Goal: Information Seeking & Learning: Learn about a topic

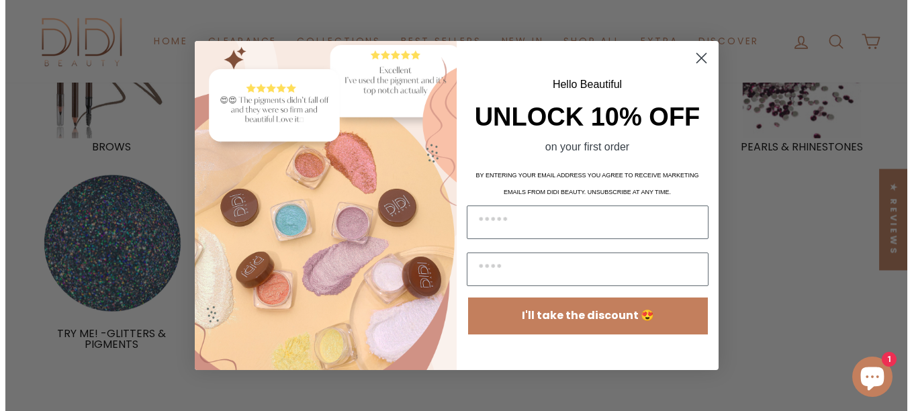
scroll to position [942, 0]
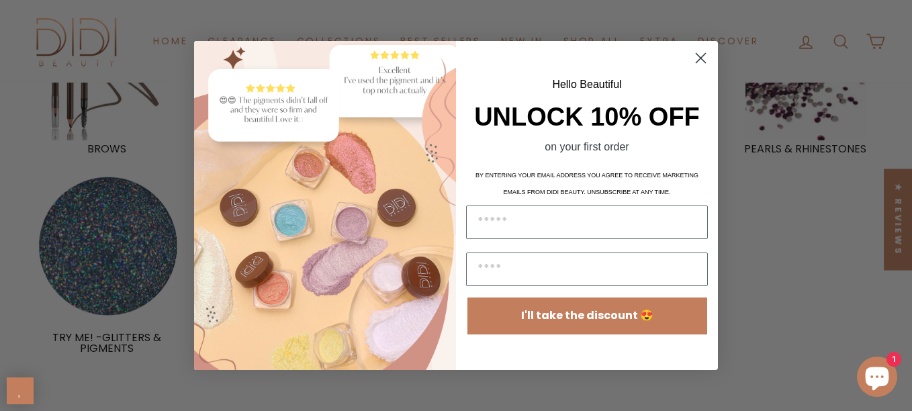
click at [696, 57] on circle "Close dialog" at bounding box center [701, 58] width 22 height 22
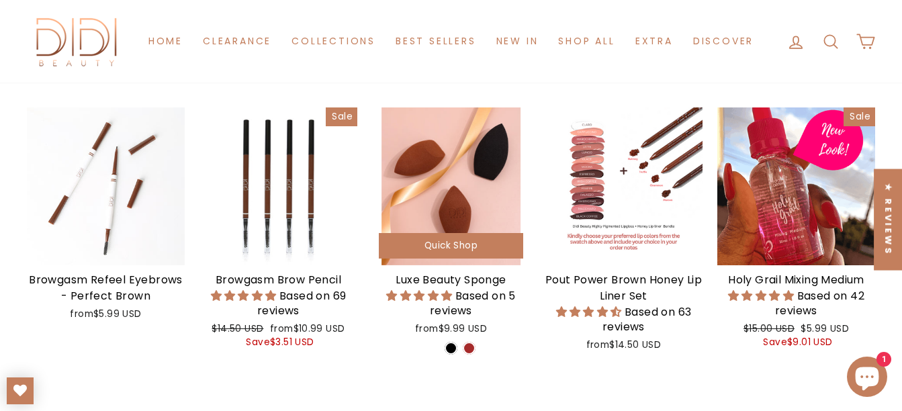
scroll to position [470, 0]
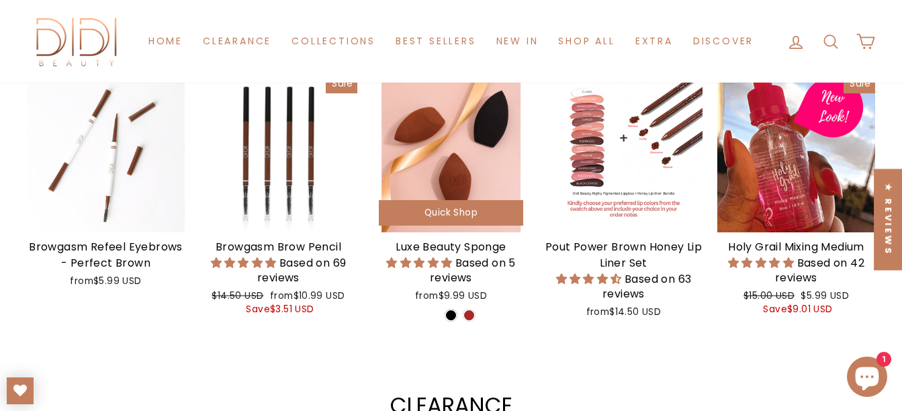
click at [451, 128] on div at bounding box center [451, 154] width 158 height 158
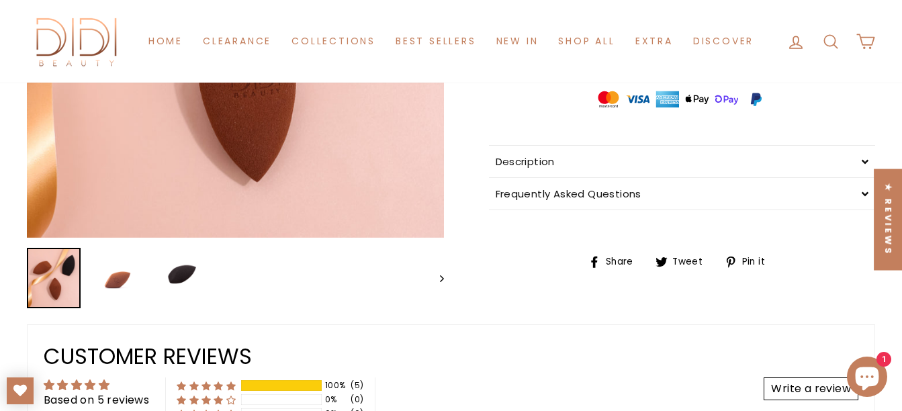
scroll to position [403, 0]
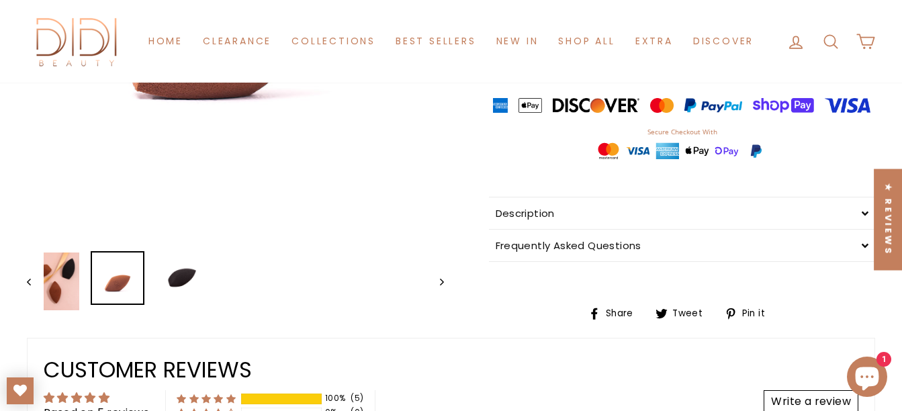
click at [118, 307] on div "Close (esc) Close (esc) Close (esc) Previous Next Luxe Beauty Sponge Based on 5…" at bounding box center [443, 50] width 863 height 541
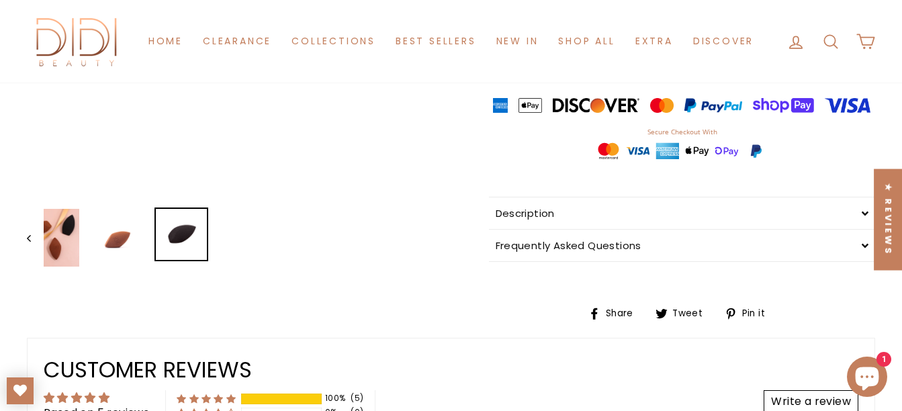
click at [179, 250] on img at bounding box center [181, 234] width 51 height 51
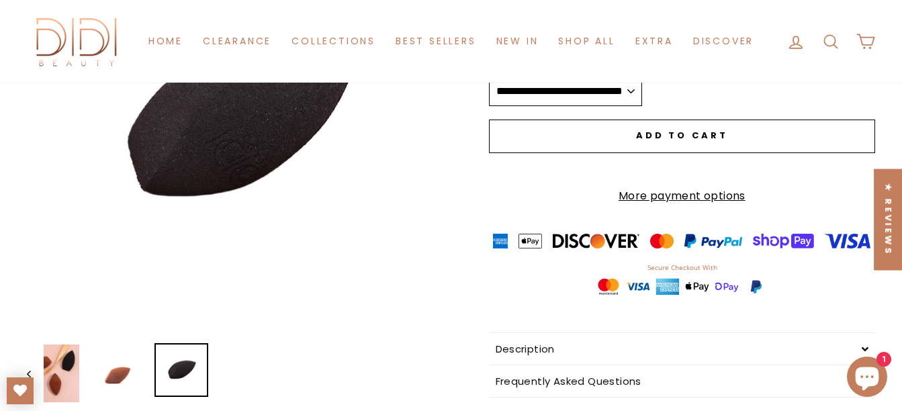
scroll to position [336, 0]
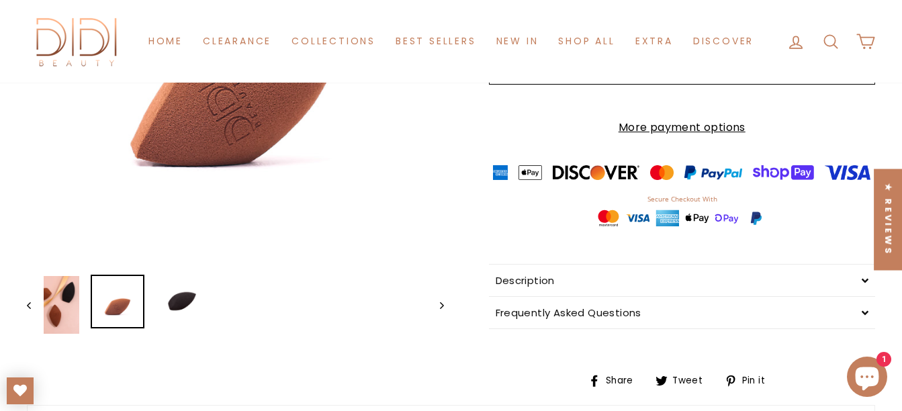
click at [120, 303] on img at bounding box center [117, 301] width 51 height 51
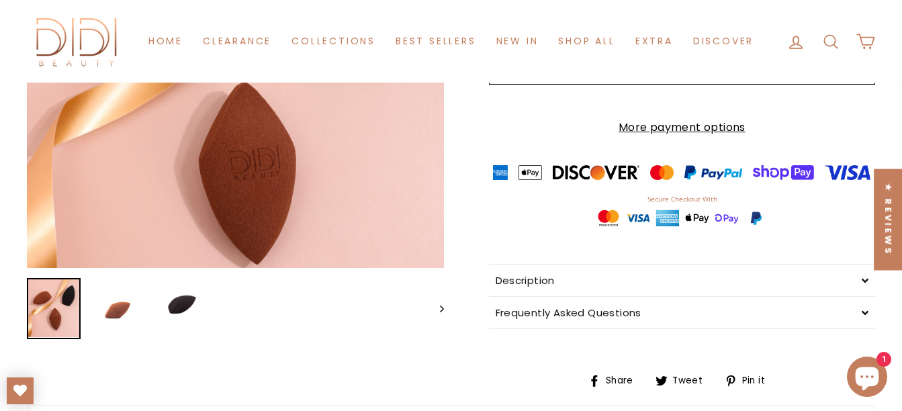
click at [47, 301] on img at bounding box center [53, 308] width 51 height 58
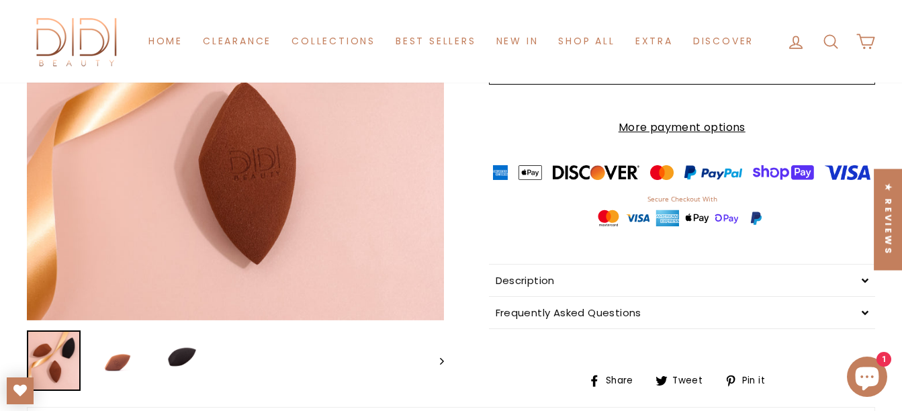
click at [273, 216] on button "Close (esc)" at bounding box center [235, 84] width 417 height 473
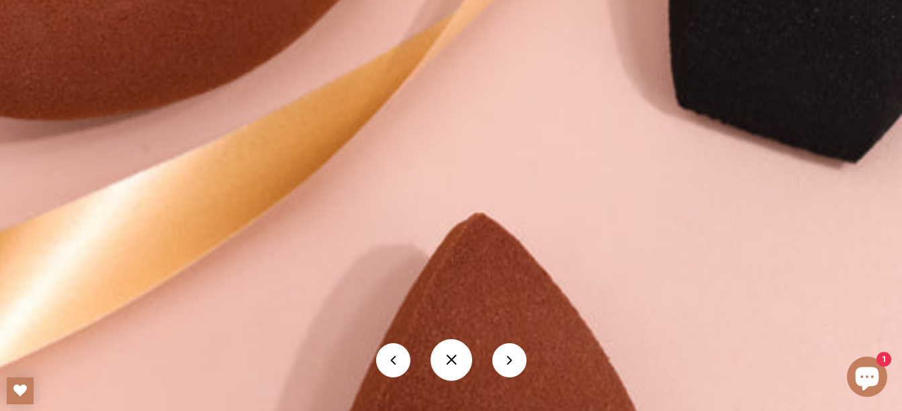
click at [273, 216] on img at bounding box center [451, 220] width 1328 height 1506
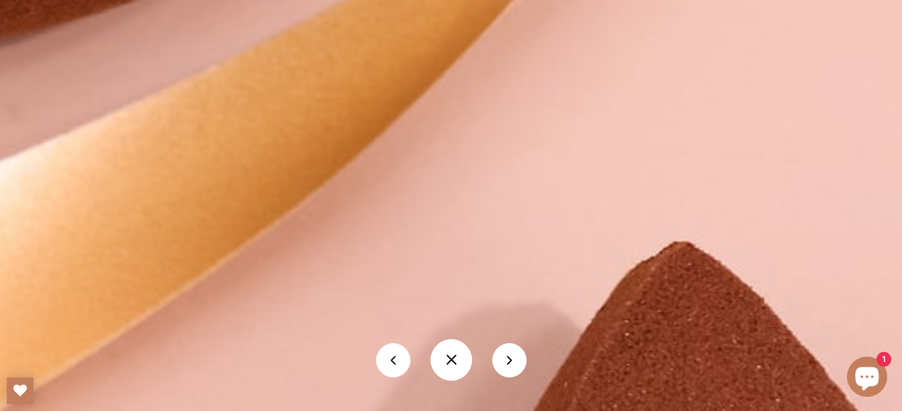
click at [508, 361] on button at bounding box center [509, 360] width 34 height 34
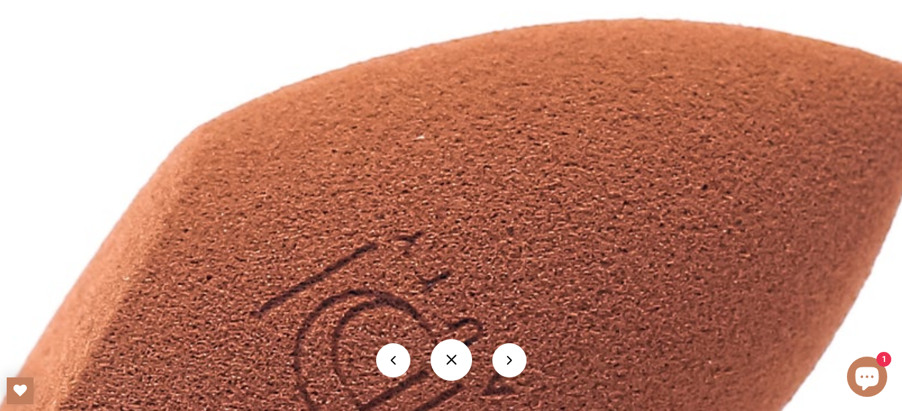
click at [506, 348] on button at bounding box center [509, 360] width 34 height 34
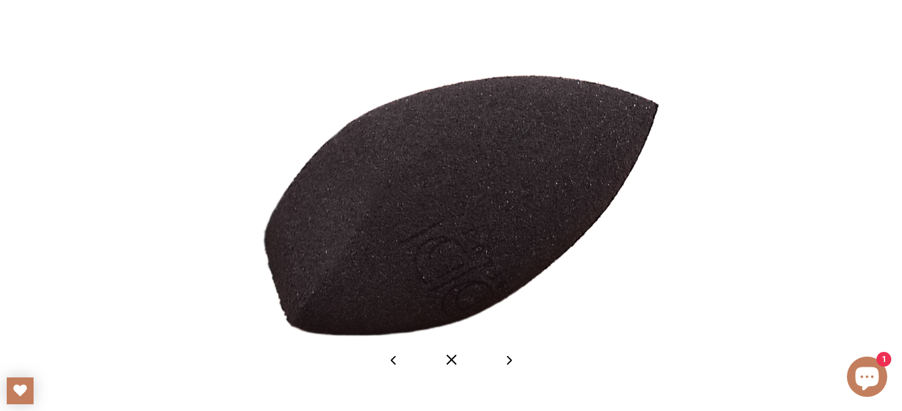
click at [510, 355] on button at bounding box center [509, 360] width 34 height 34
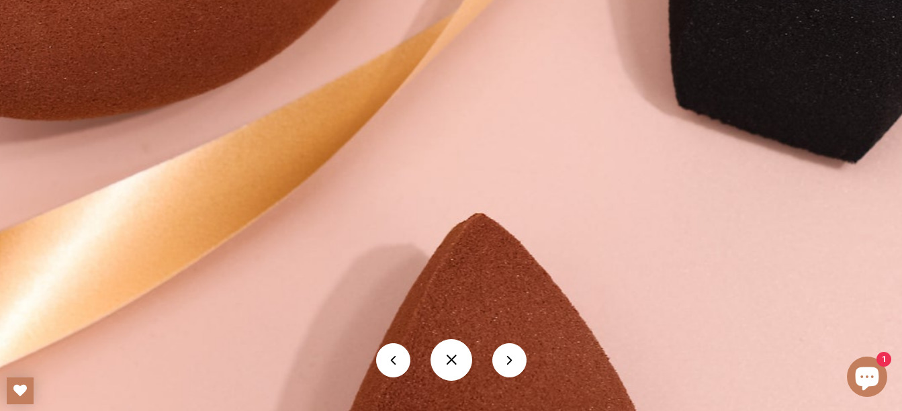
click at [127, 111] on img at bounding box center [451, 220] width 1328 height 1506
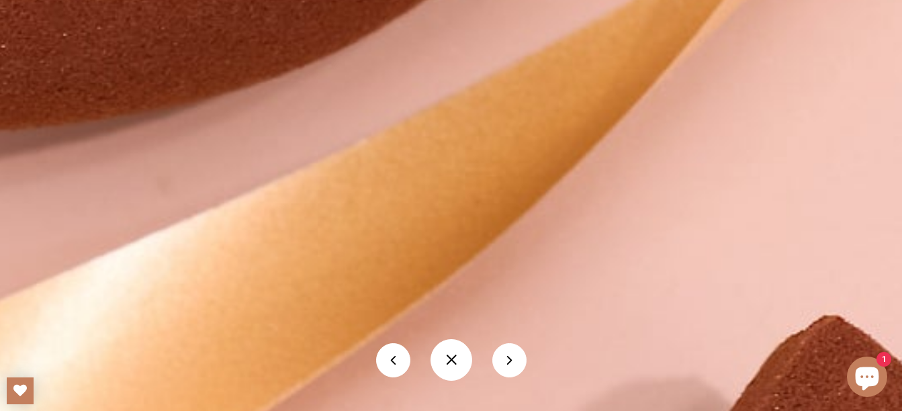
click at [127, 111] on img at bounding box center [775, 330] width 2657 height 3013
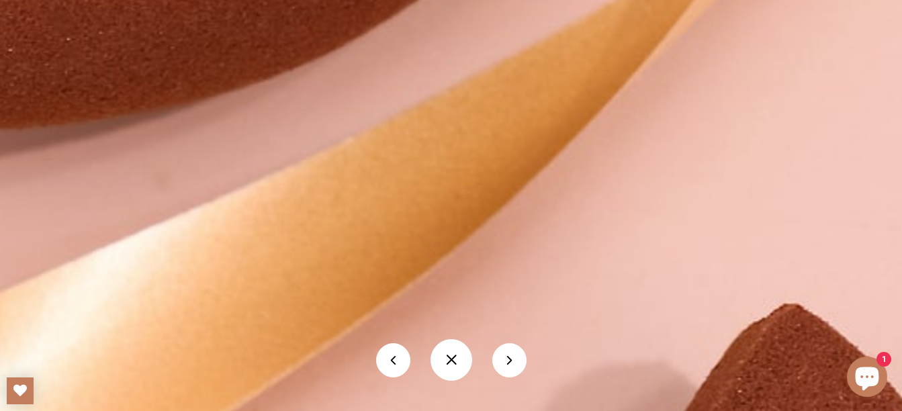
click at [127, 111] on img at bounding box center [739, 317] width 2506 height 2841
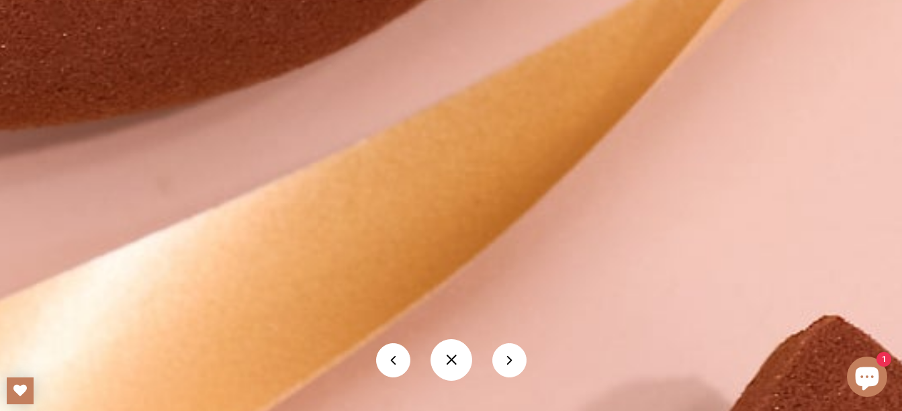
click at [450, 348] on button at bounding box center [451, 360] width 42 height 42
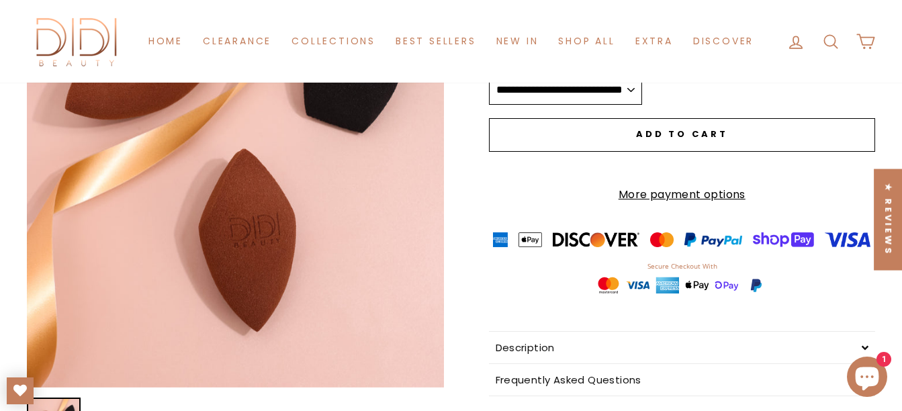
scroll to position [0, 0]
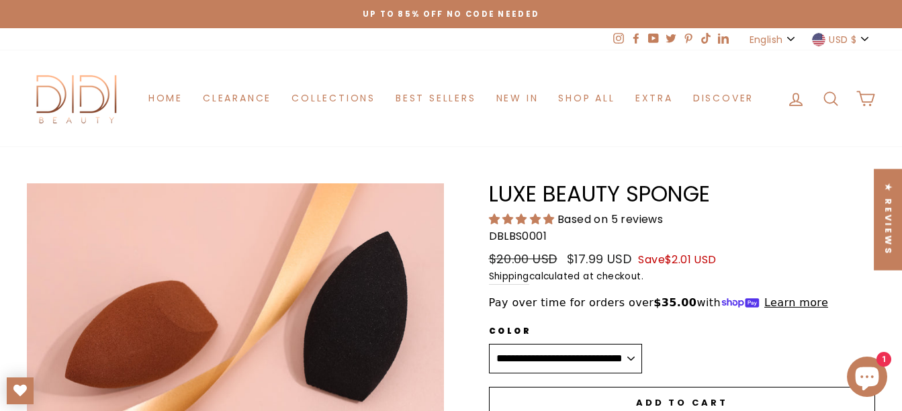
drag, startPoint x: 489, startPoint y: 193, endPoint x: 711, endPoint y: 191, distance: 221.6
click at [711, 191] on h1 "Luxe Beauty Sponge" at bounding box center [682, 193] width 387 height 21
copy h1 "Luxe Beauty Sponge"
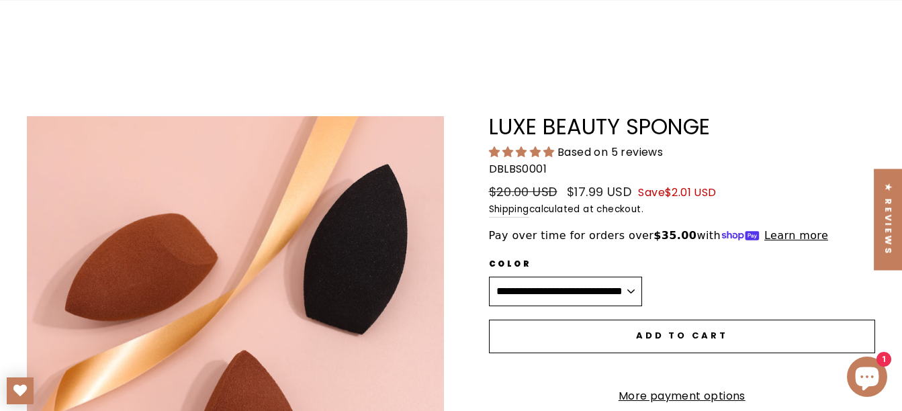
scroll to position [134, 0]
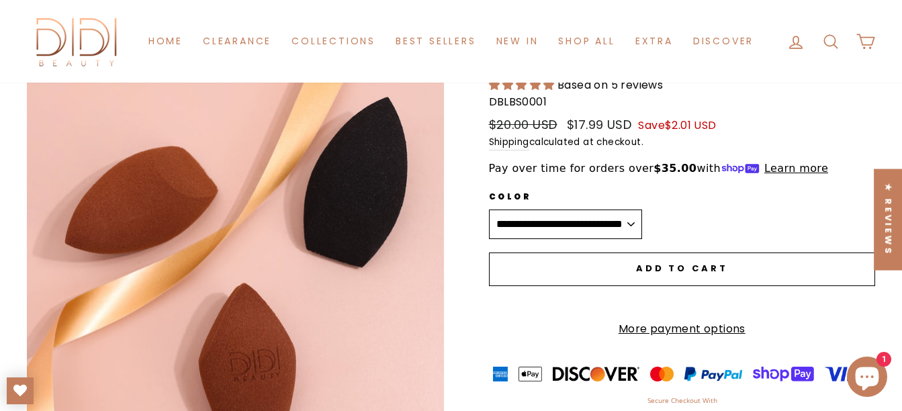
click at [642, 226] on select "**********" at bounding box center [565, 225] width 153 height 30
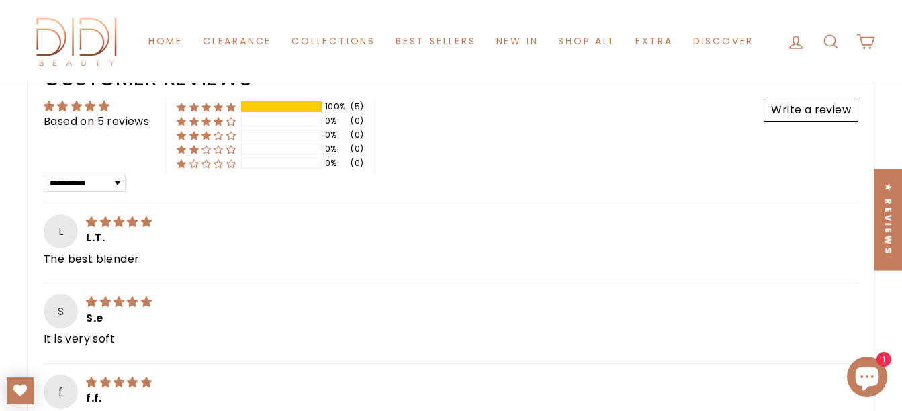
scroll to position [537, 0]
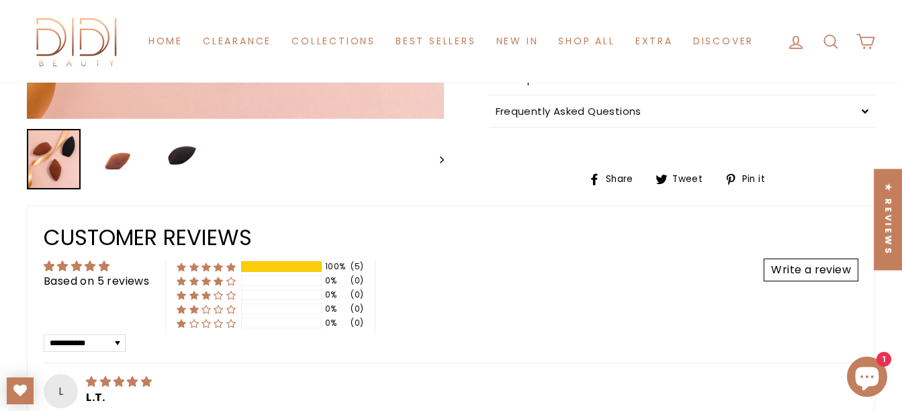
click at [860, 92] on div "Description" at bounding box center [682, 79] width 387 height 32
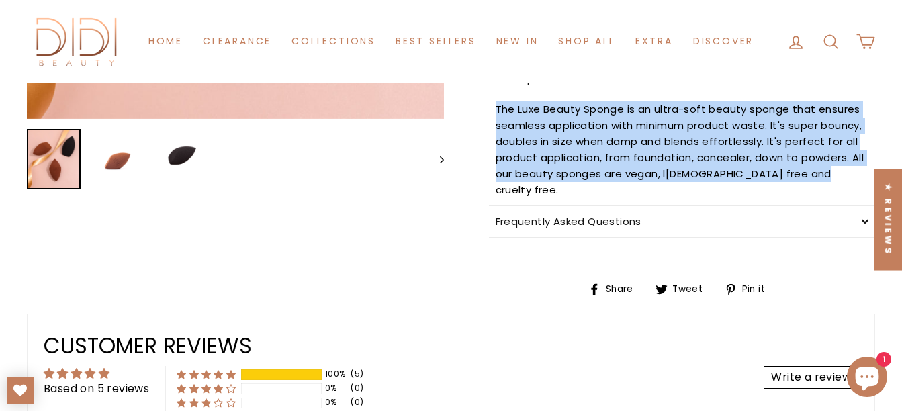
drag, startPoint x: 489, startPoint y: 119, endPoint x: 811, endPoint y: 189, distance: 329.8
click at [811, 189] on div "The Luxe Beauty Sponge is an ultra-soft beauty sponge that ensures seamless app…" at bounding box center [682, 150] width 387 height 110
copy p "The Luxe Beauty Sponge is an ultra-soft beauty sponge that ensures seamless app…"
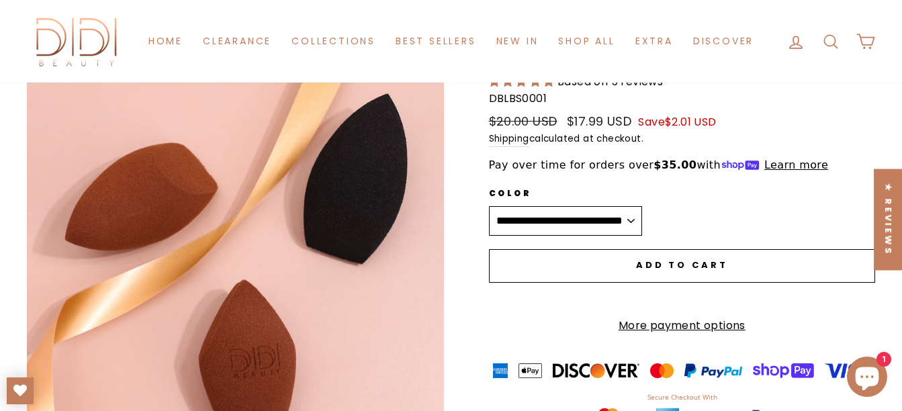
scroll to position [134, 0]
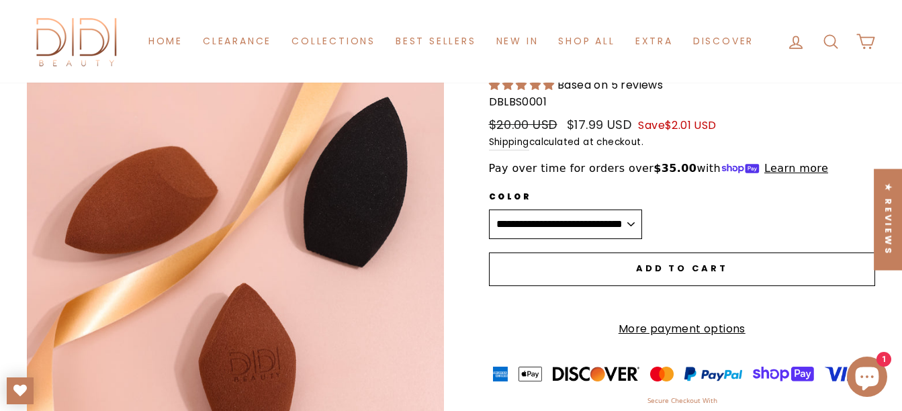
click at [642, 225] on select "**********" at bounding box center [565, 225] width 153 height 30
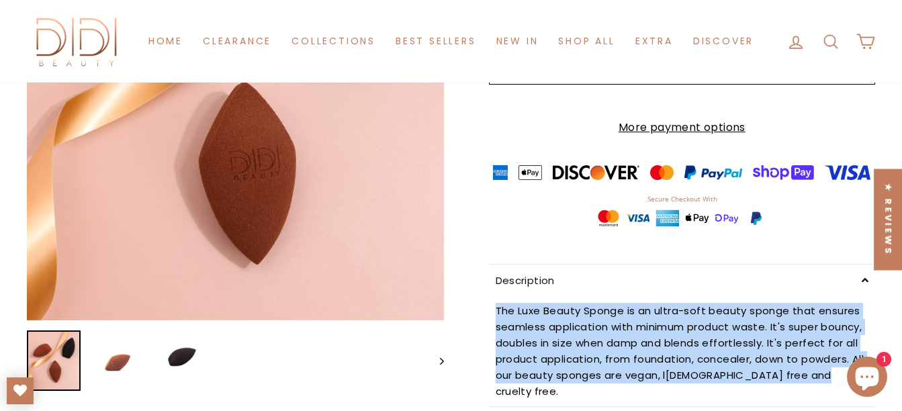
scroll to position [403, 0]
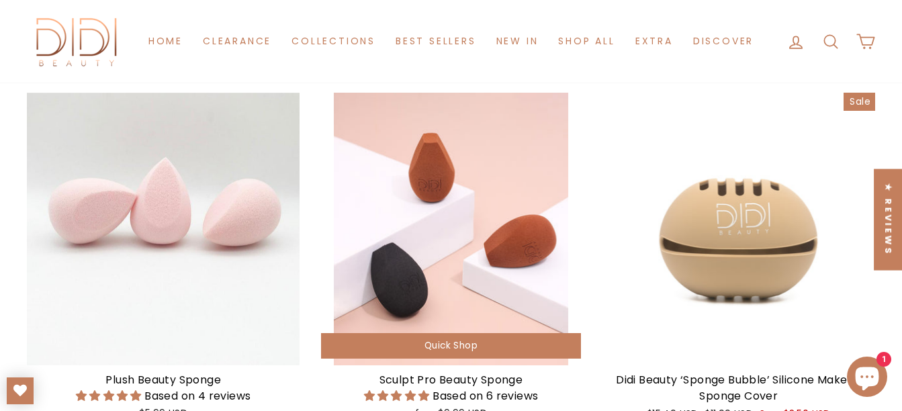
scroll to position [1420, 0]
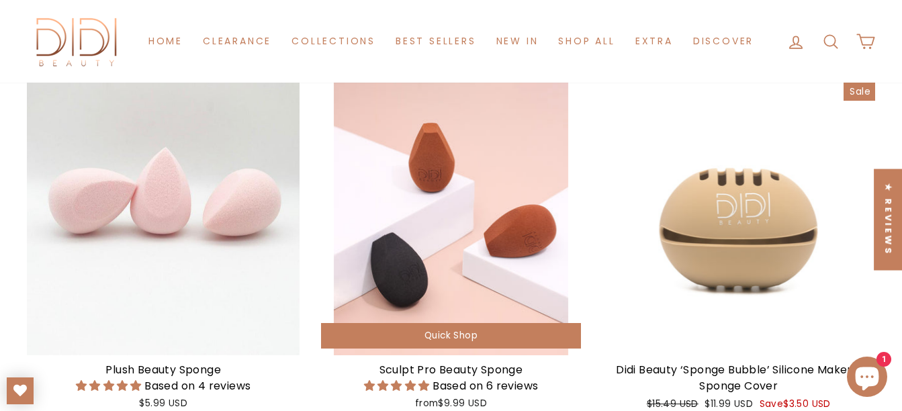
click at [449, 267] on div at bounding box center [450, 219] width 273 height 273
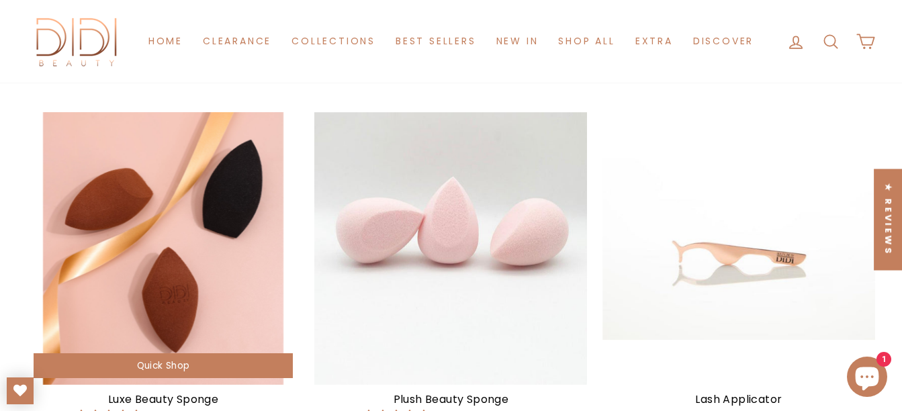
scroll to position [1410, 0]
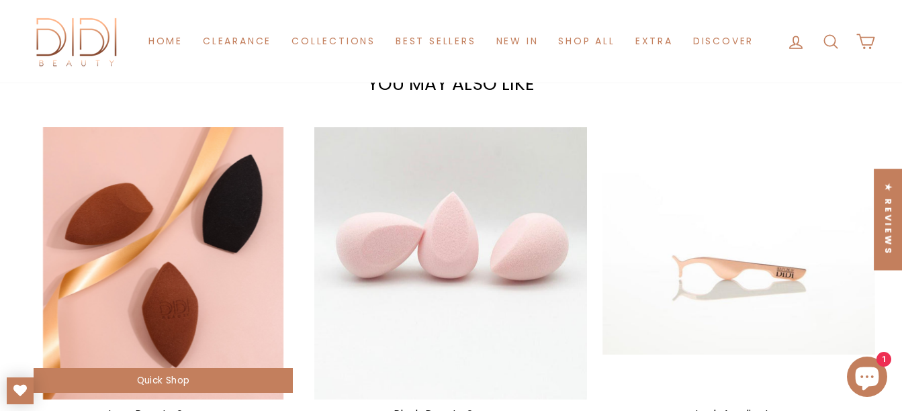
click at [208, 230] on div at bounding box center [163, 263] width 273 height 273
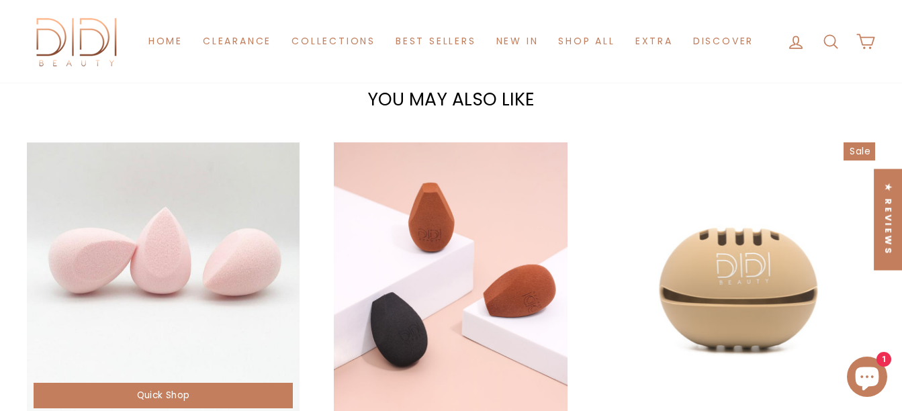
click at [152, 271] on div at bounding box center [163, 278] width 273 height 273
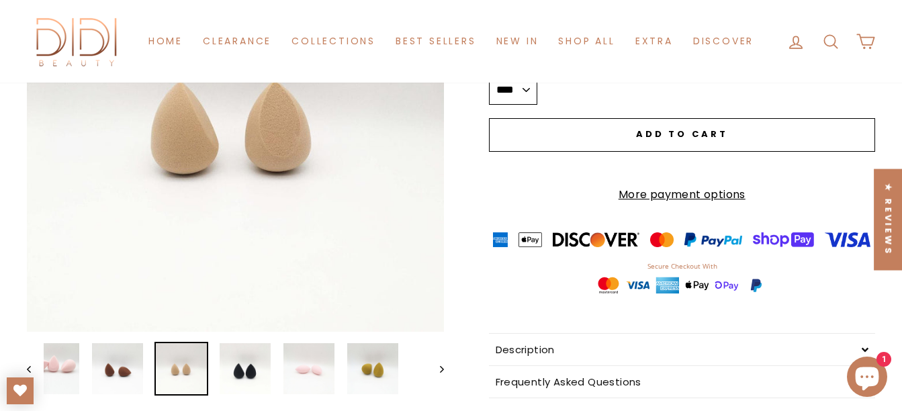
scroll to position [336, 0]
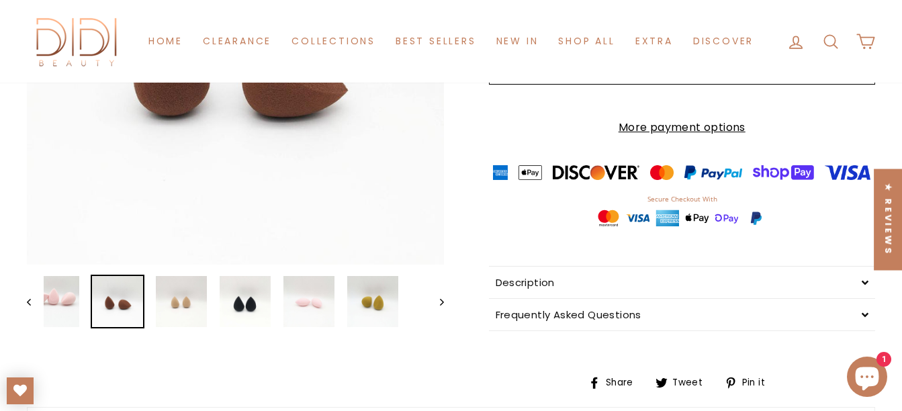
click at [120, 311] on img at bounding box center [117, 301] width 51 height 51
click at [246, 308] on img at bounding box center [245, 301] width 51 height 51
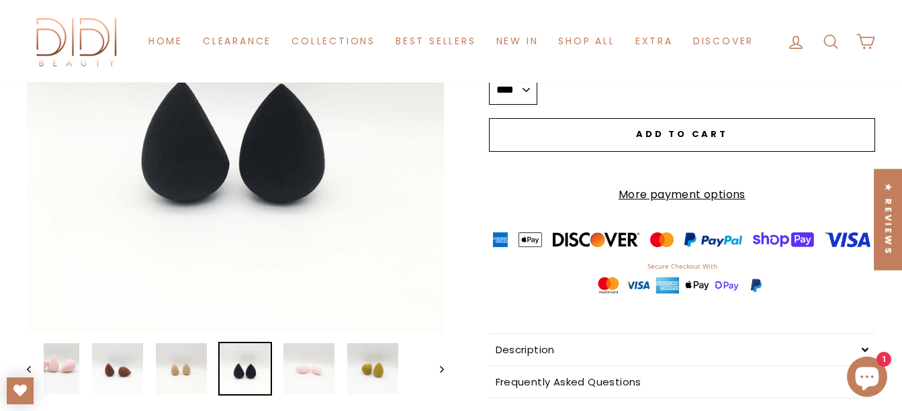
scroll to position [201, 0]
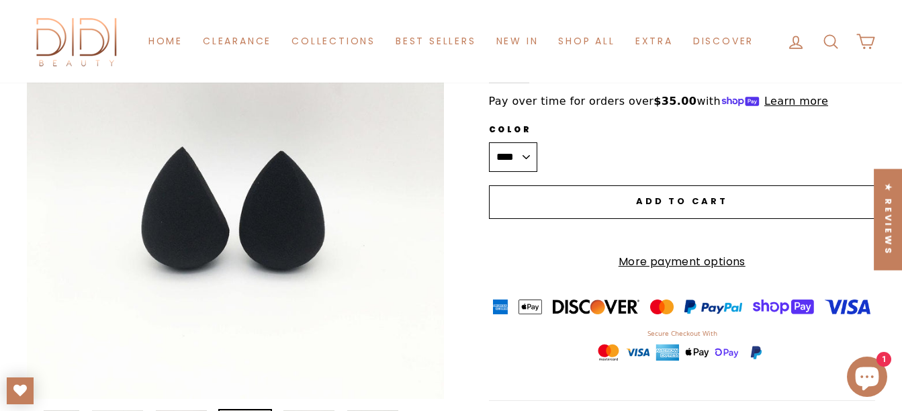
click at [285, 224] on button "Close (esc)" at bounding box center [235, 190] width 417 height 417
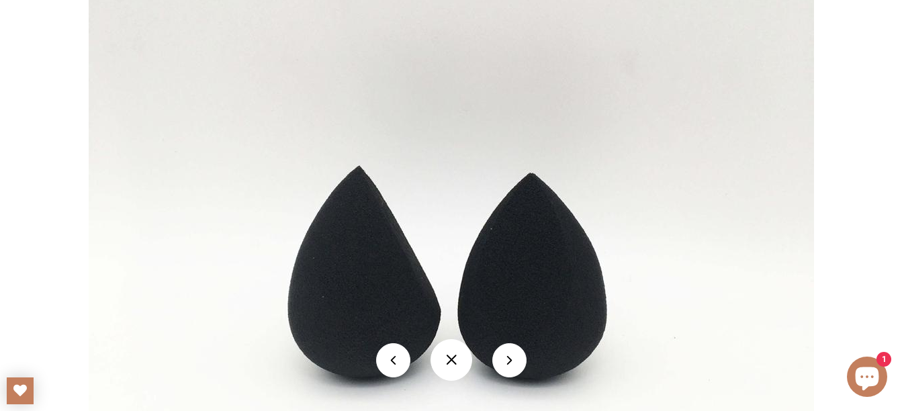
click at [392, 357] on button at bounding box center [393, 360] width 34 height 34
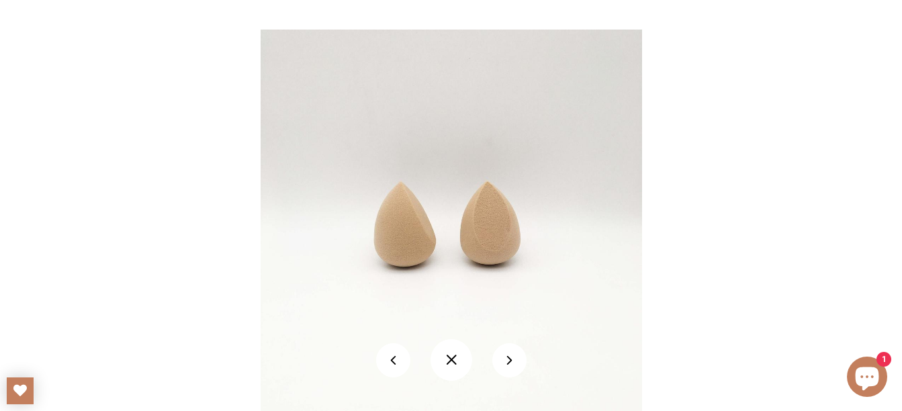
click at [392, 357] on button at bounding box center [393, 360] width 34 height 34
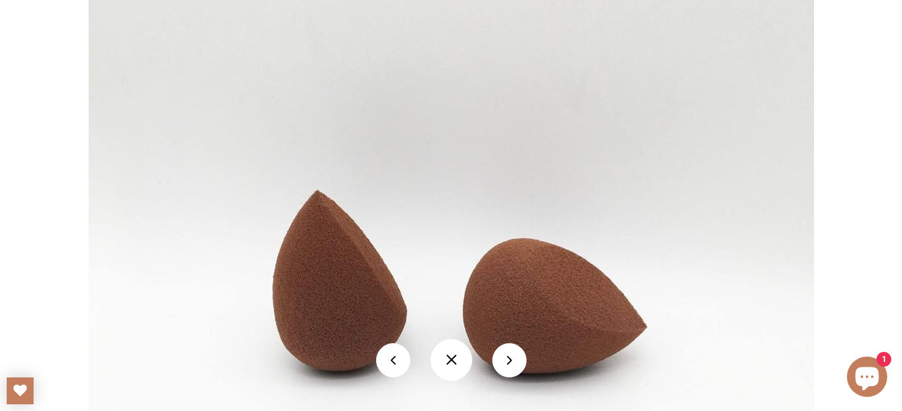
click at [450, 361] on button at bounding box center [451, 360] width 42 height 42
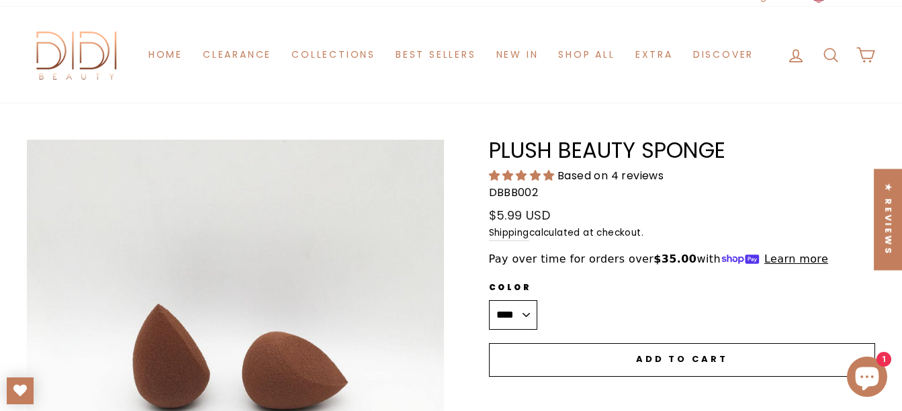
scroll to position [67, 0]
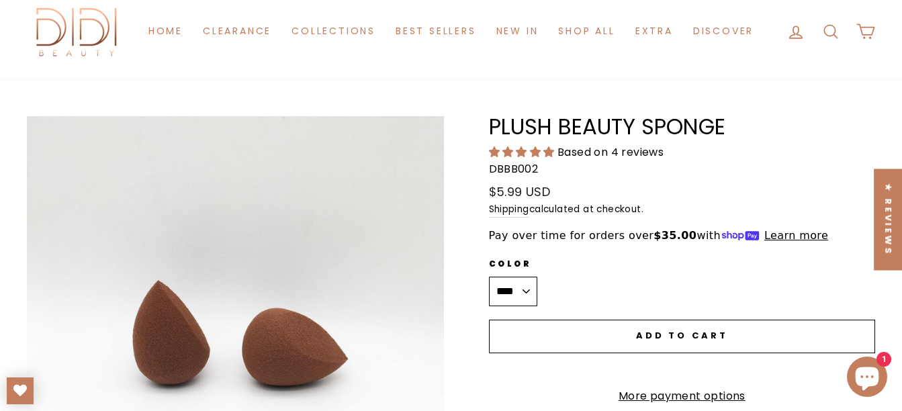
drag, startPoint x: 742, startPoint y: 128, endPoint x: 490, endPoint y: 136, distance: 252.6
click at [490, 136] on h1 "Plush Beauty Sponge" at bounding box center [682, 126] width 387 height 21
copy h1 "Plush Beauty Sponge"
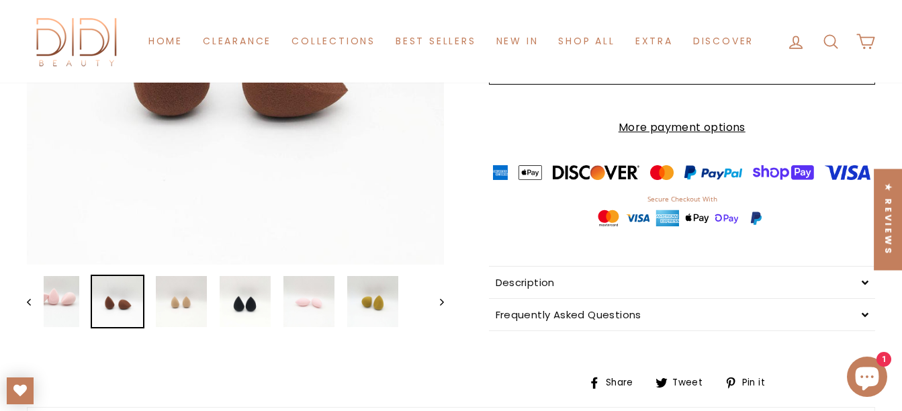
scroll to position [403, 0]
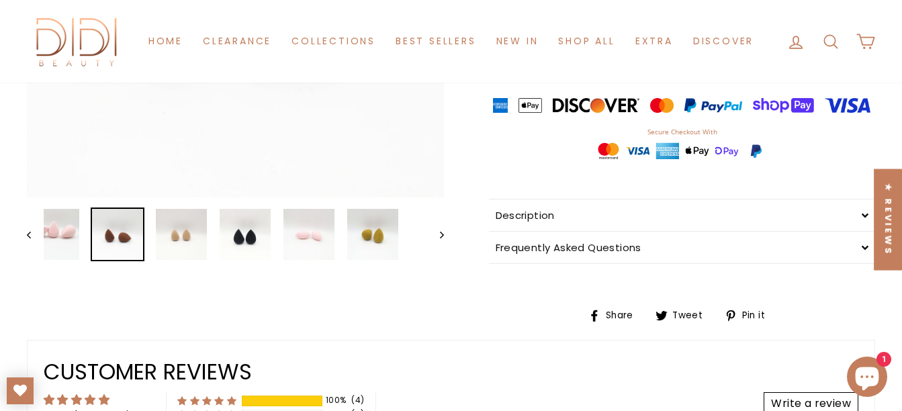
click at [30, 232] on icon "Previous" at bounding box center [29, 235] width 4 height 7
click at [116, 244] on img at bounding box center [117, 234] width 51 height 51
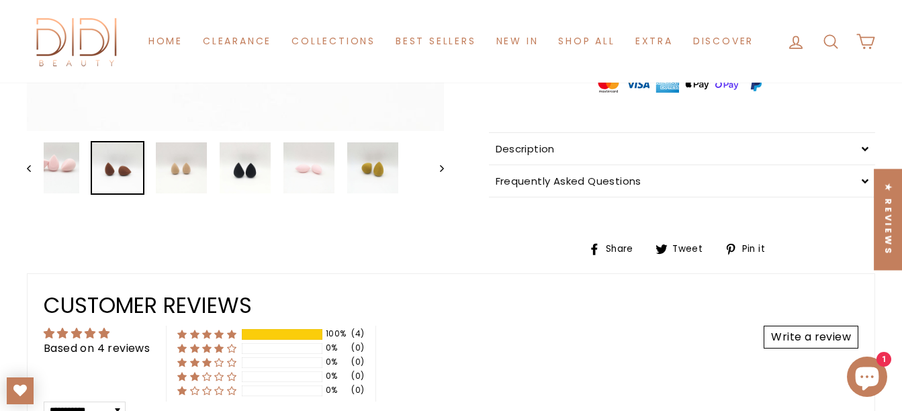
scroll to position [470, 0]
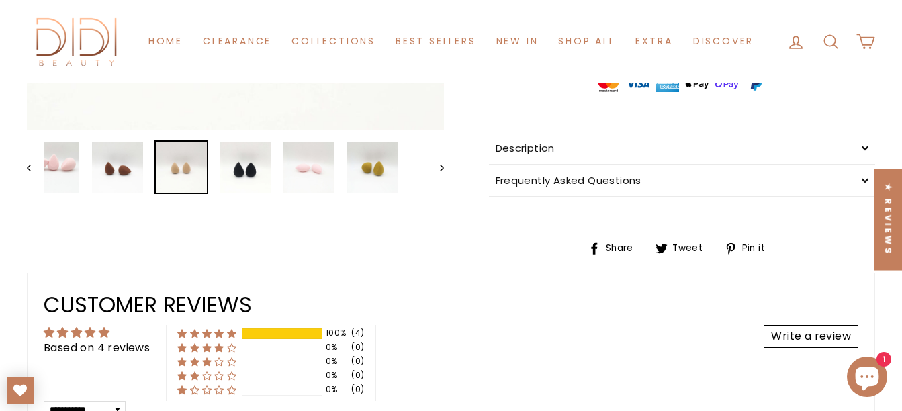
click at [187, 173] on img at bounding box center [181, 167] width 51 height 51
click at [253, 178] on img at bounding box center [245, 167] width 51 height 51
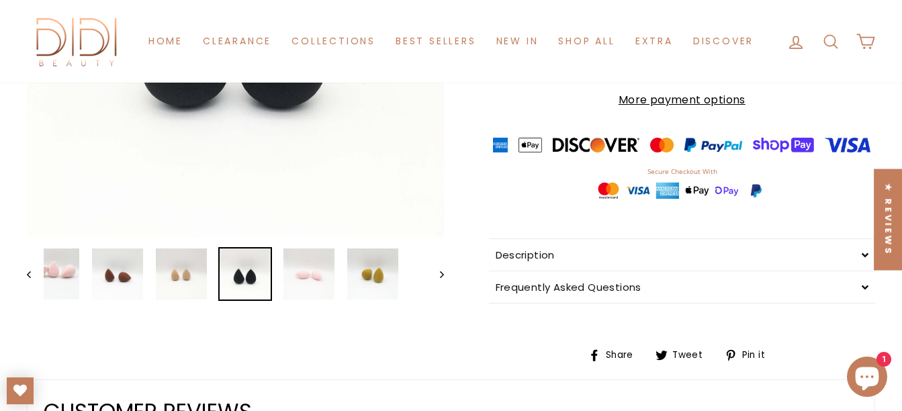
scroll to position [403, 0]
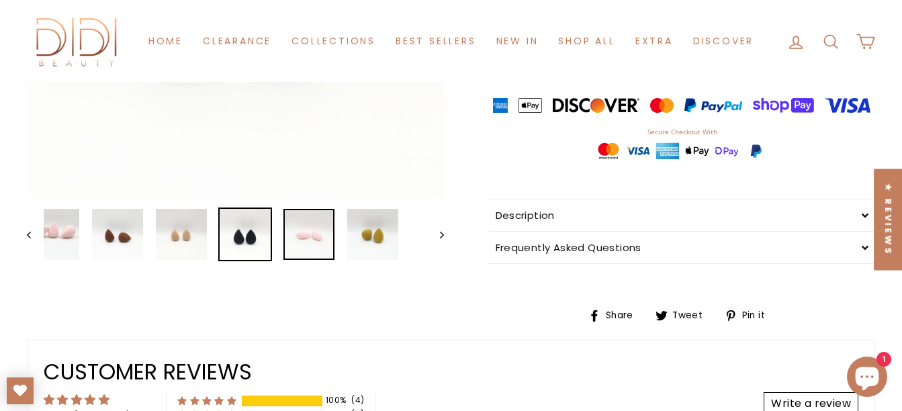
click at [317, 238] on img at bounding box center [308, 234] width 51 height 51
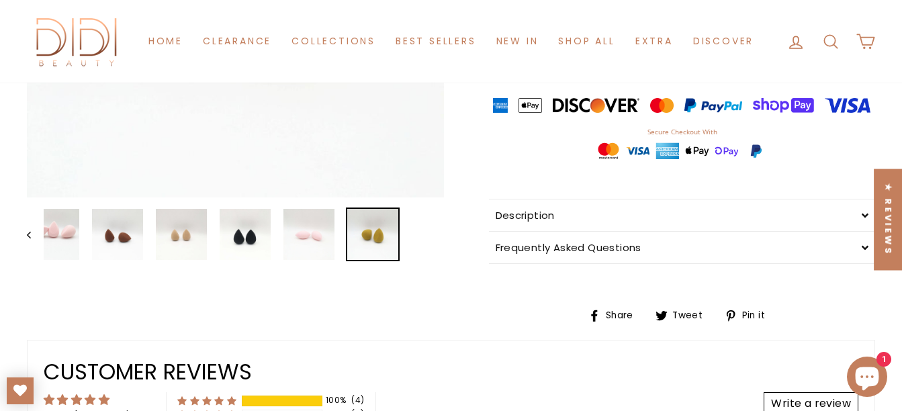
click at [380, 241] on img at bounding box center [372, 234] width 51 height 51
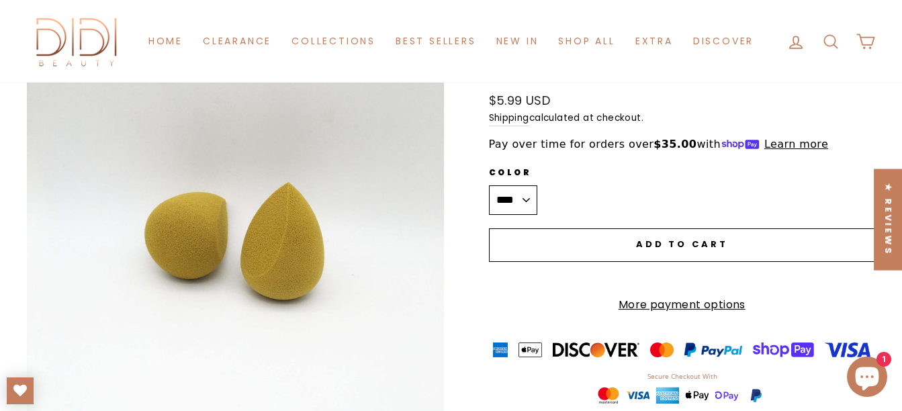
scroll to position [134, 0]
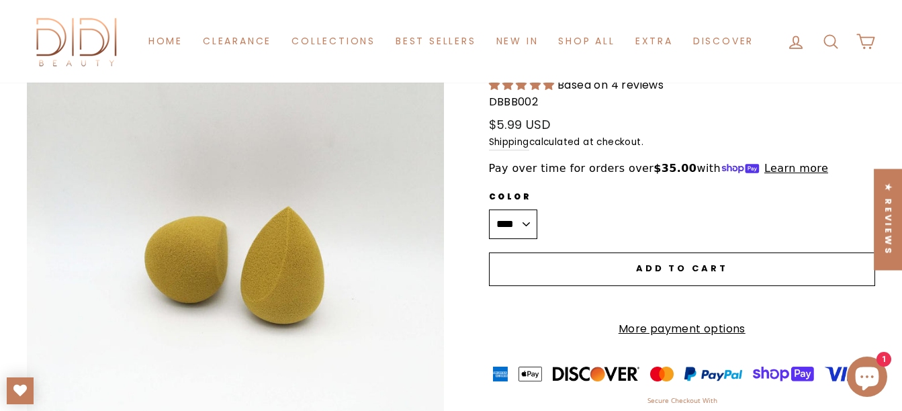
drag, startPoint x: 265, startPoint y: 274, endPoint x: 216, endPoint y: 224, distance: 70.3
click at [216, 224] on button "Close (esc)" at bounding box center [235, 257] width 417 height 417
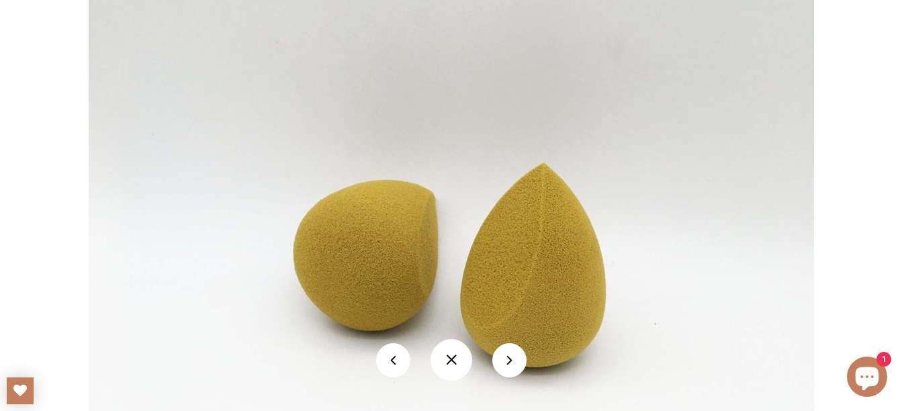
click at [451, 358] on button at bounding box center [451, 360] width 42 height 42
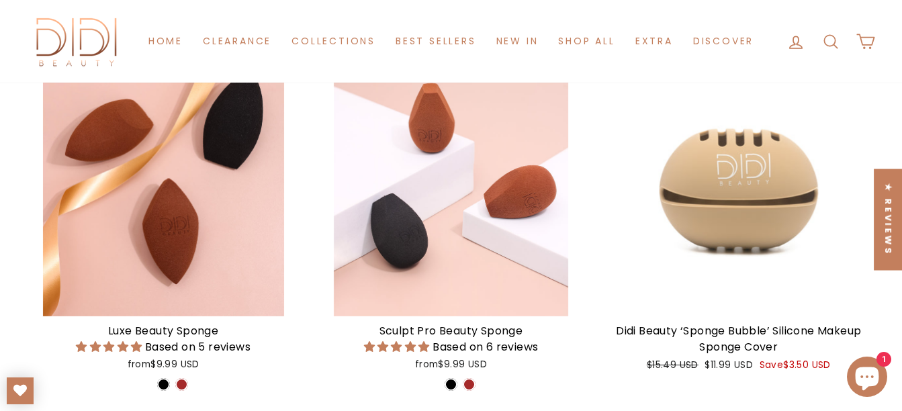
scroll to position [1477, 0]
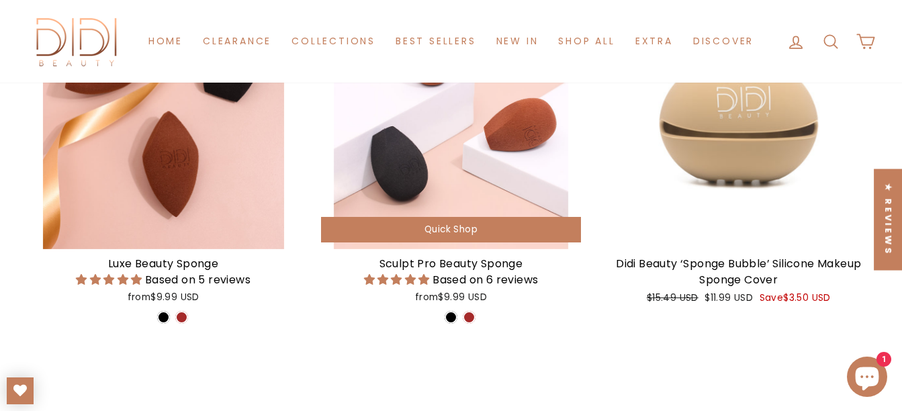
click at [453, 166] on div at bounding box center [450, 112] width 273 height 273
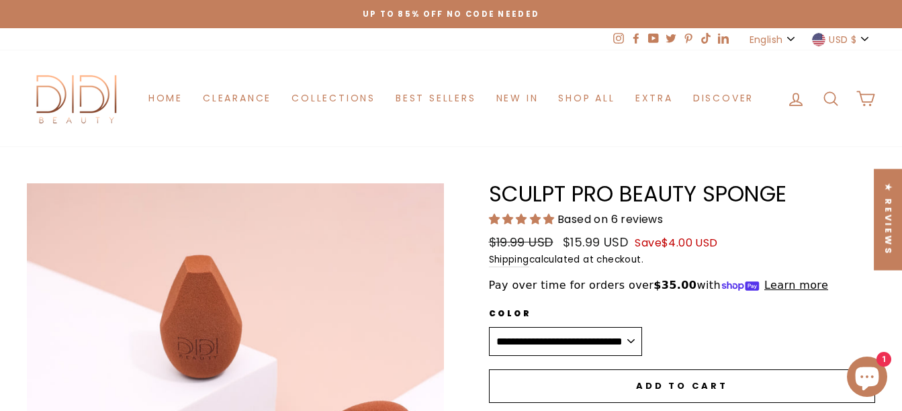
drag, startPoint x: 489, startPoint y: 192, endPoint x: 618, endPoint y: 173, distance: 130.4
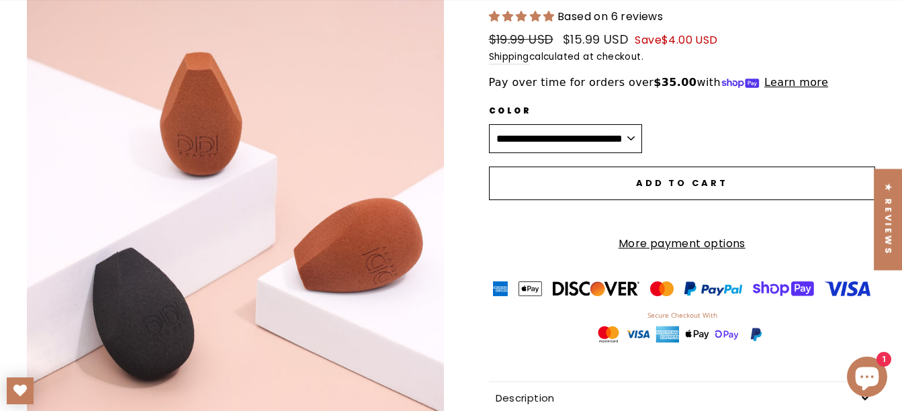
scroll to position [269, 0]
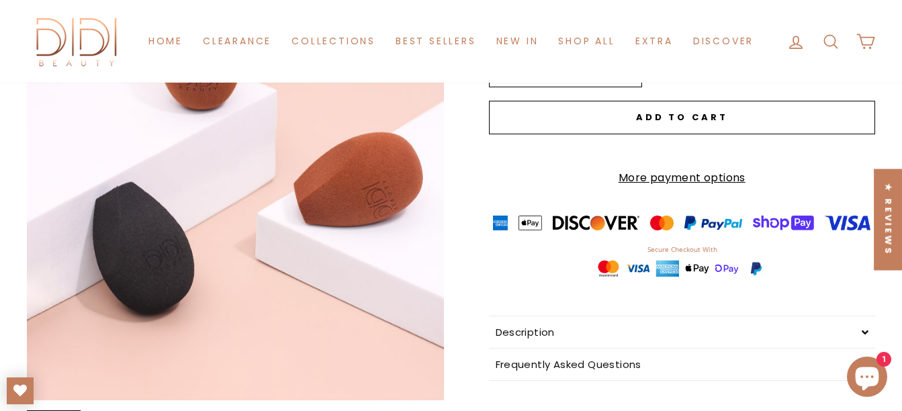
drag, startPoint x: 262, startPoint y: 196, endPoint x: 152, endPoint y: 183, distance: 110.2
click at [152, 183] on button "Close (esc)" at bounding box center [235, 158] width 417 height 486
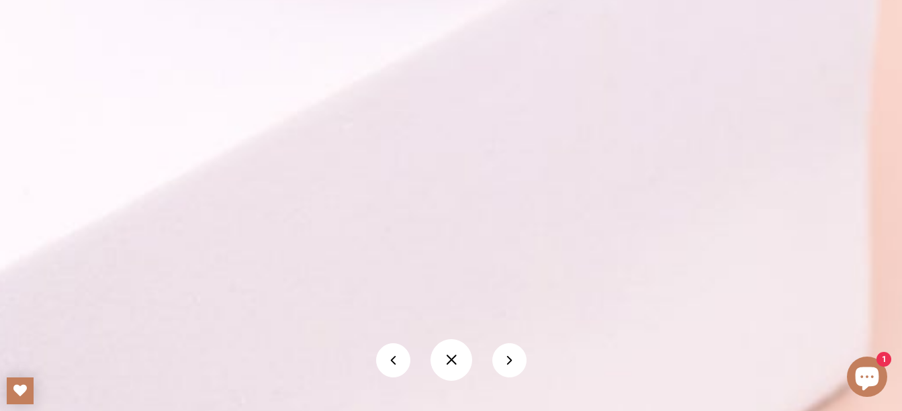
click at [452, 358] on button at bounding box center [451, 360] width 42 height 42
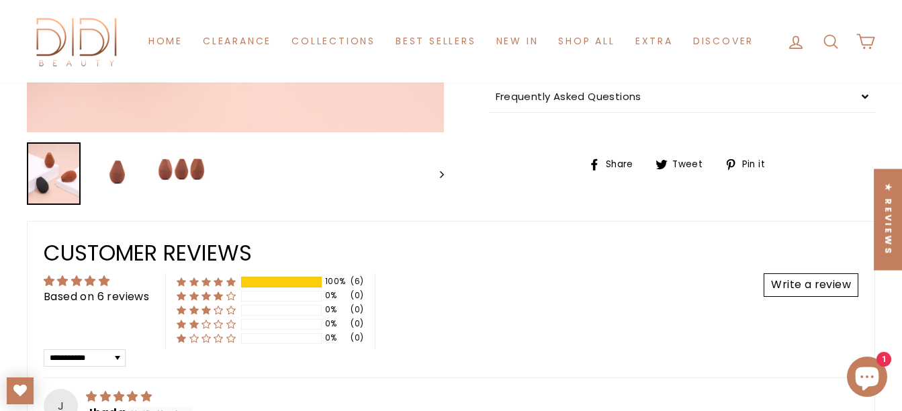
scroll to position [537, 0]
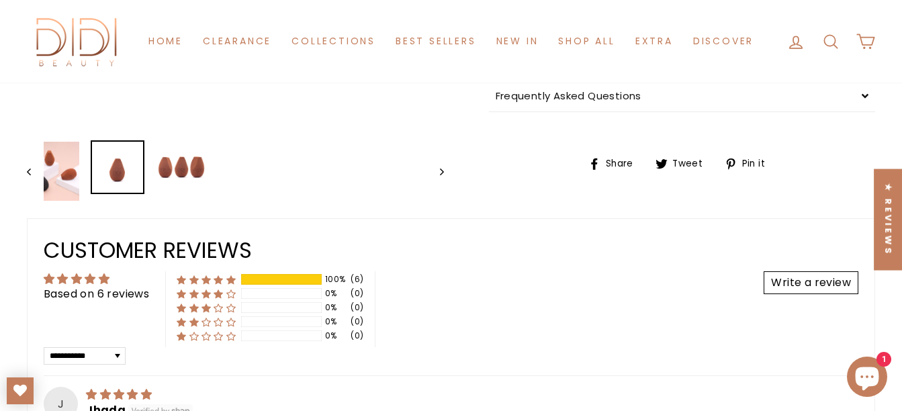
click at [115, 168] on img at bounding box center [117, 167] width 51 height 51
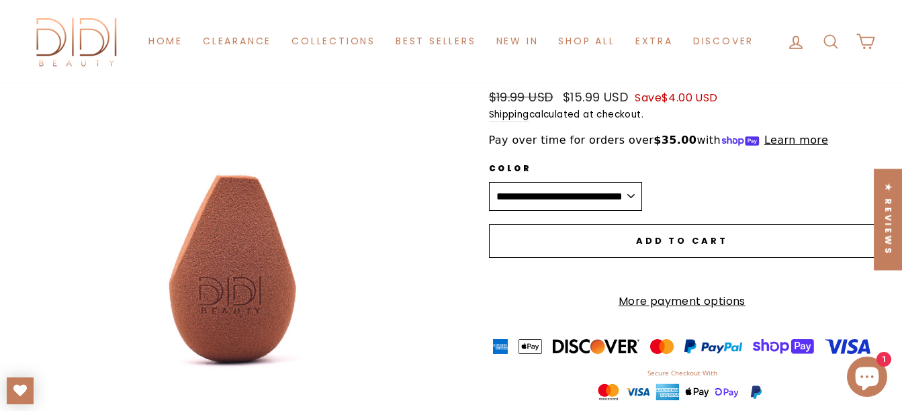
scroll to position [134, 0]
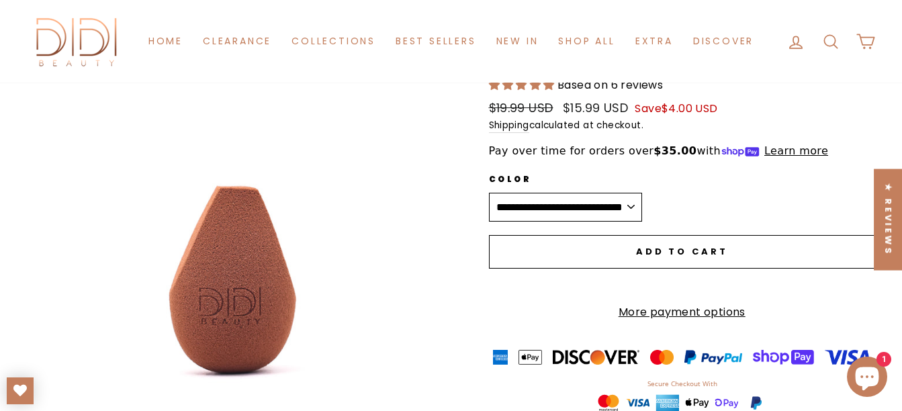
click at [239, 274] on button "Close (esc)" at bounding box center [235, 257] width 417 height 417
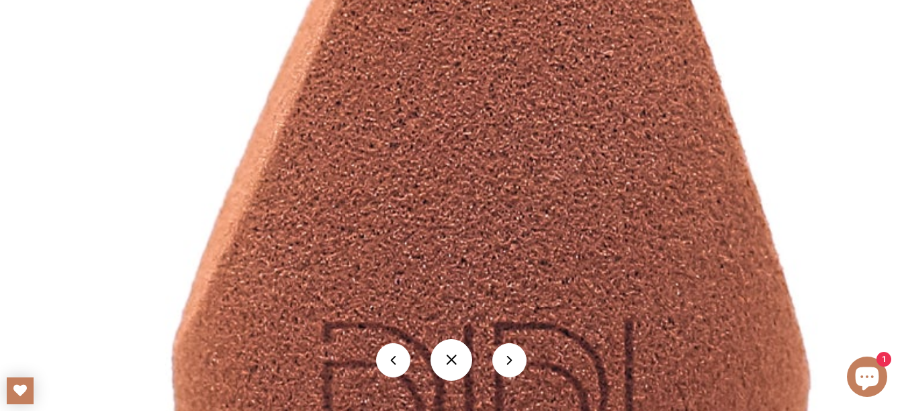
click at [459, 359] on button at bounding box center [451, 360] width 42 height 42
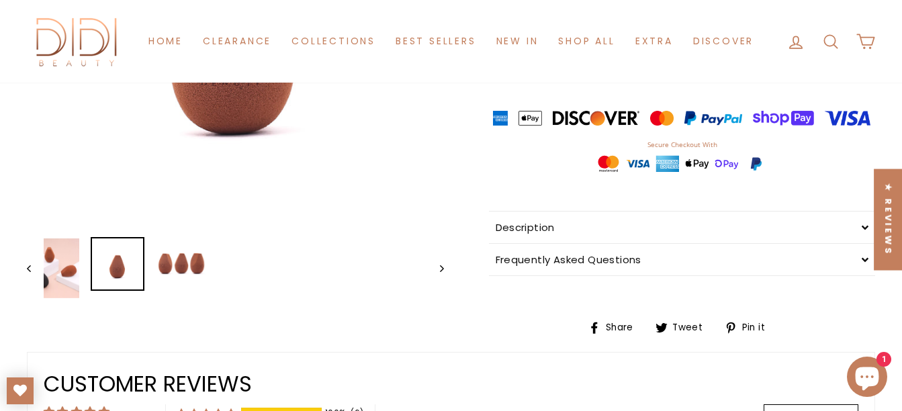
scroll to position [403, 0]
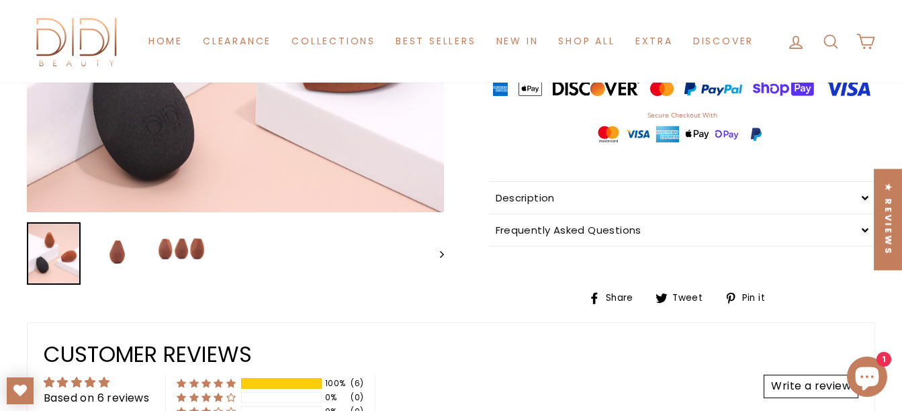
click at [52, 261] on img at bounding box center [53, 253] width 51 height 59
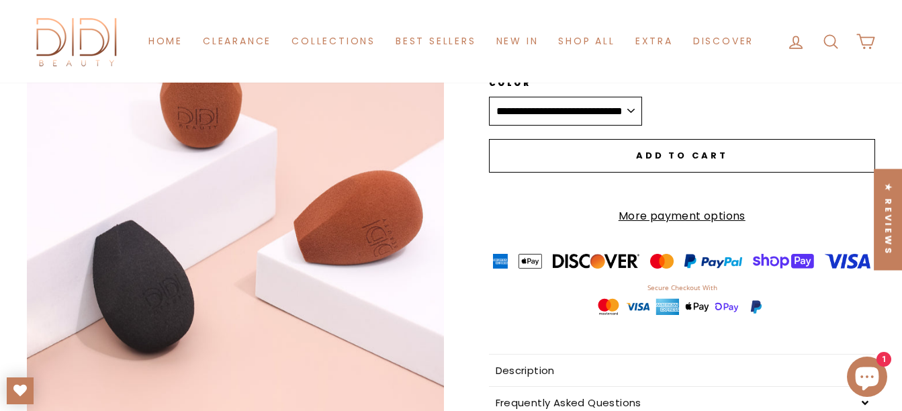
scroll to position [201, 0]
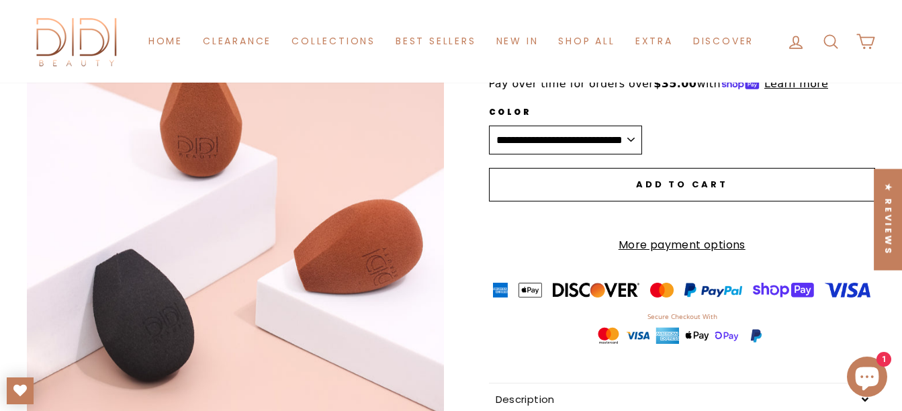
click at [209, 227] on button "Close (esc)" at bounding box center [235, 225] width 417 height 486
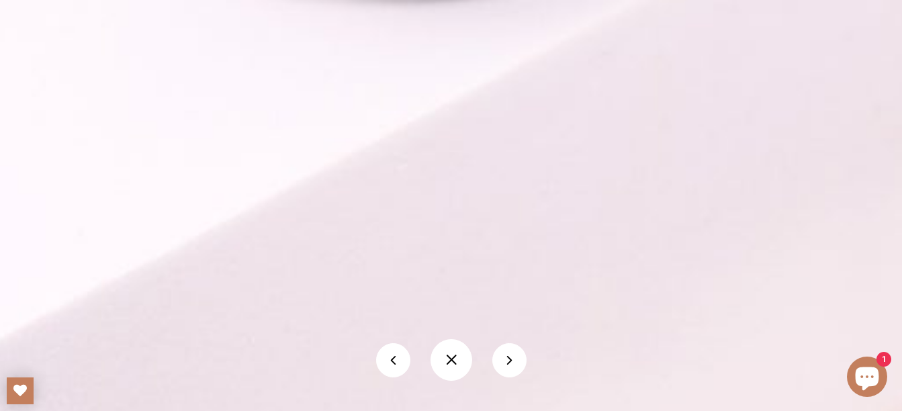
click at [445, 362] on button at bounding box center [451, 360] width 42 height 42
